Goal: Task Accomplishment & Management: Use online tool/utility

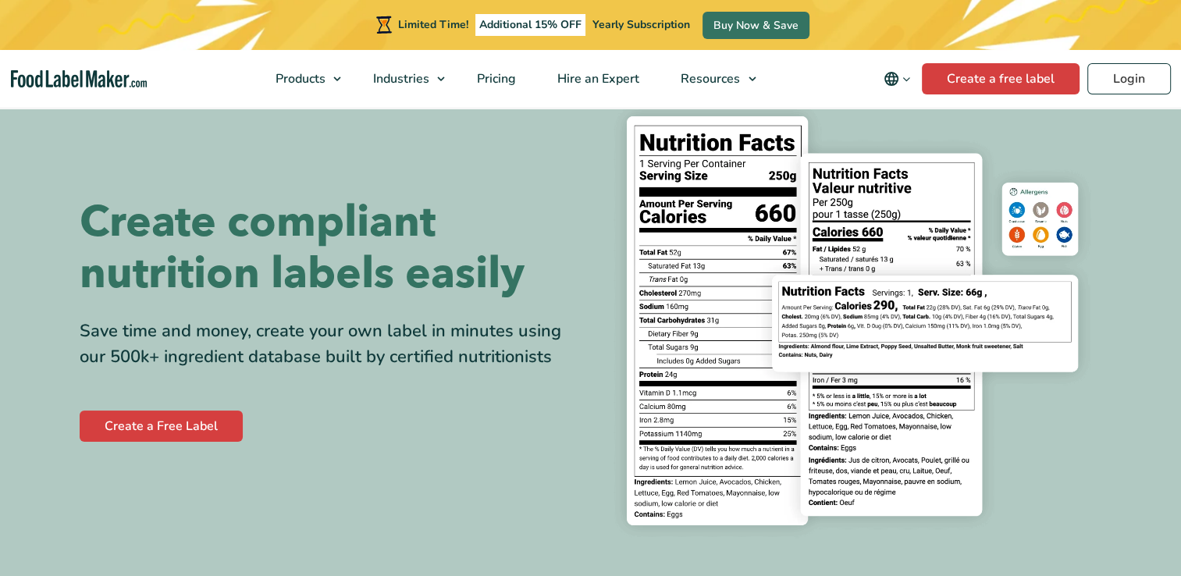
scroll to position [78, 0]
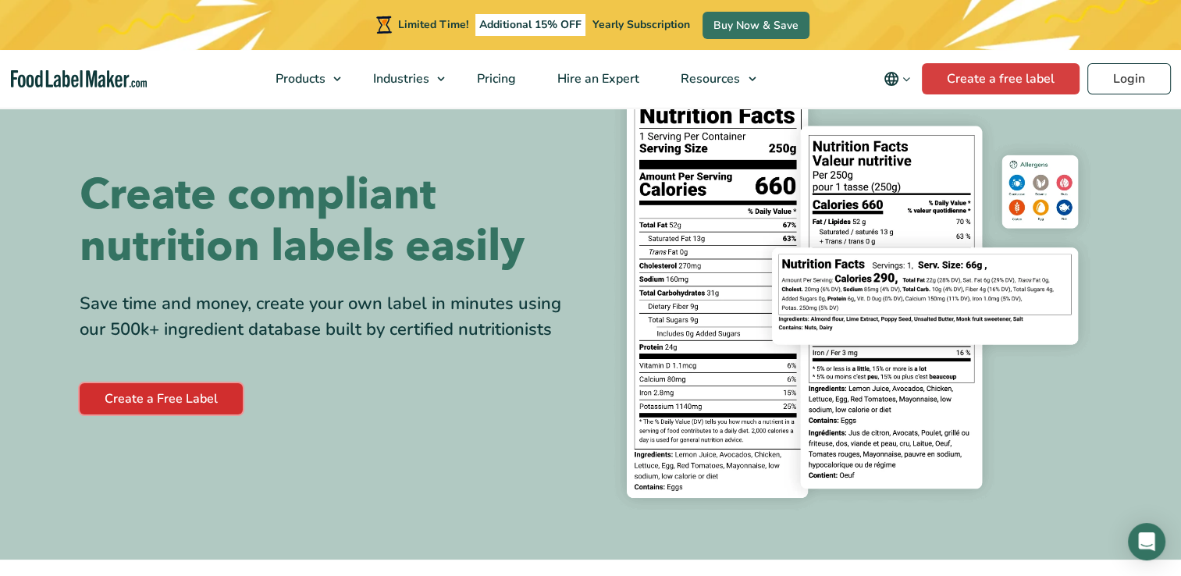
click at [141, 401] on link "Create a Free Label" at bounding box center [161, 398] width 163 height 31
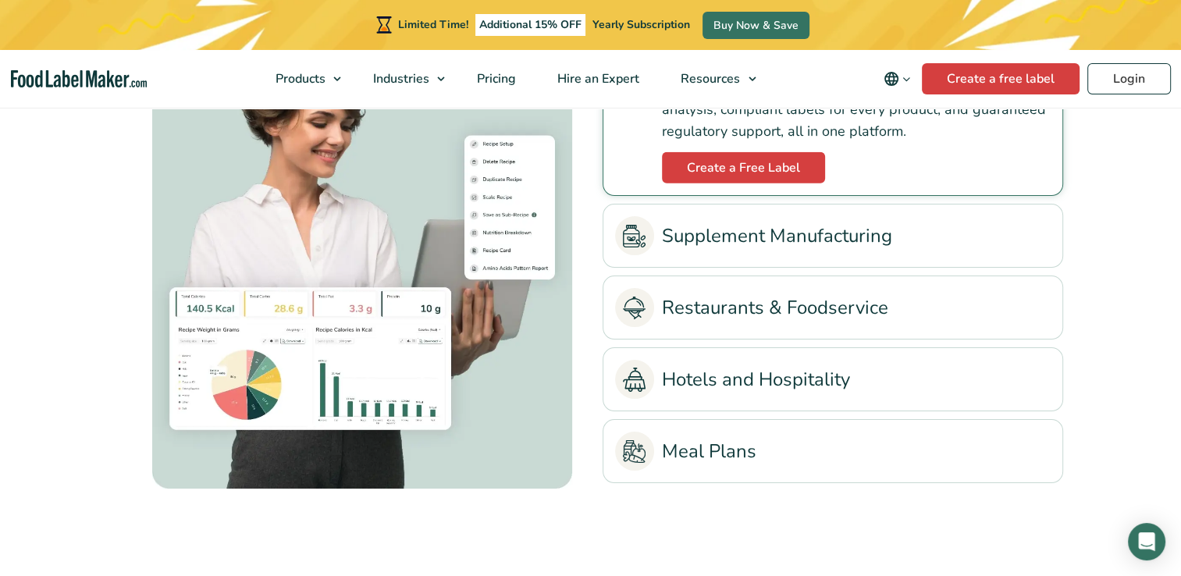
scroll to position [3669, 0]
